Goal: Browse casually: Explore the website without a specific task or goal

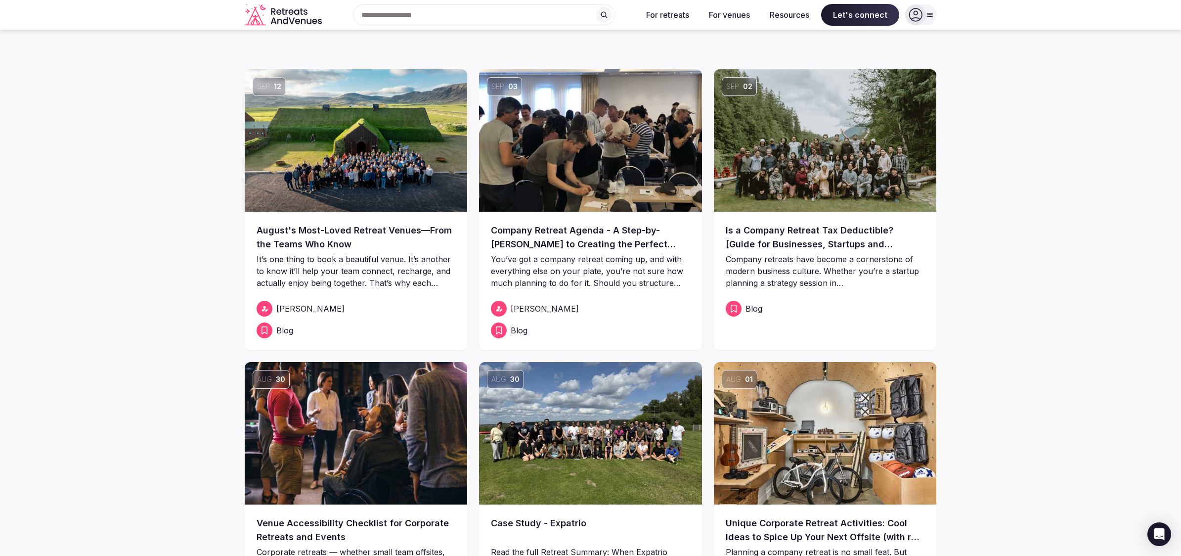
click at [929, 15] on icon at bounding box center [930, 15] width 8 height 8
click at [77, 275] on section "Sep 12 August's Most-Loved Retreat Venues—From the Teams Who Know It’s one thin…" at bounding box center [590, 382] width 1181 height 704
drag, startPoint x: 319, startPoint y: 22, endPoint x: 303, endPoint y: 25, distance: 16.6
click at [319, 22] on icon "Retreats and Venues company logo" at bounding box center [284, 15] width 79 height 22
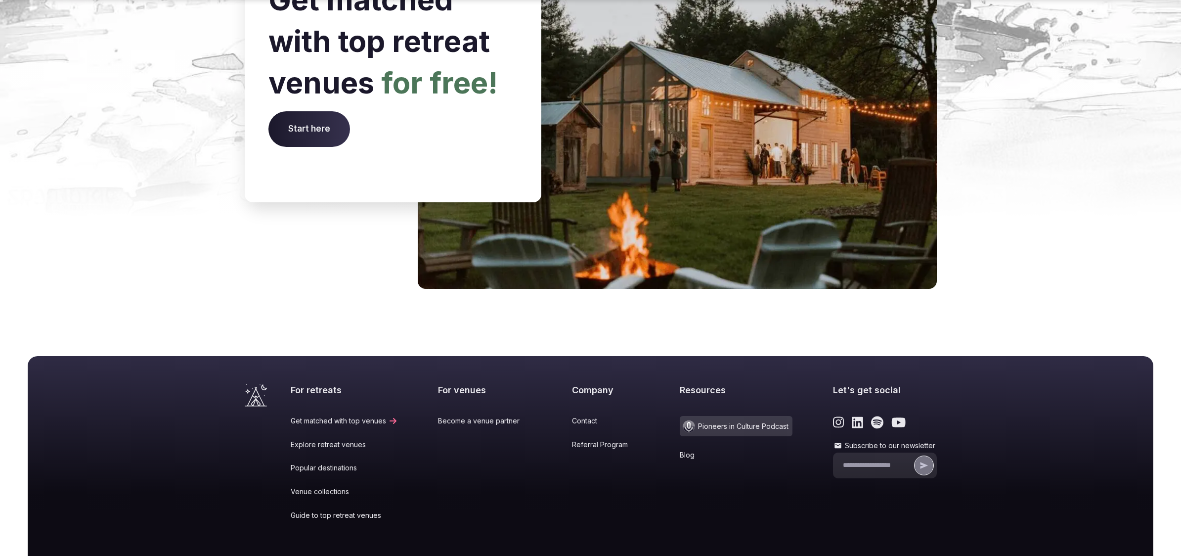
scroll to position [3995, 0]
